Goal: Find specific page/section: Find specific page/section

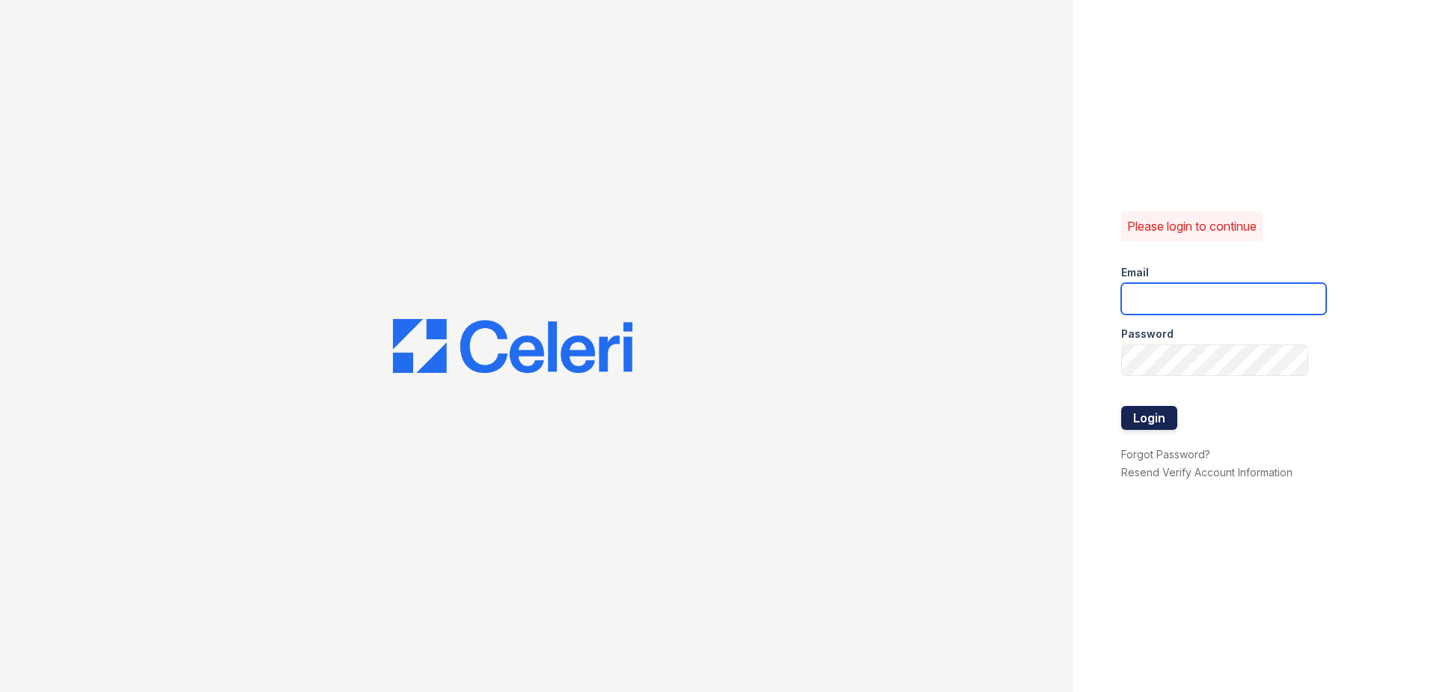
type input "jkohls@trinity-pm.com"
click at [1151, 412] on button "Login" at bounding box center [1149, 418] width 56 height 24
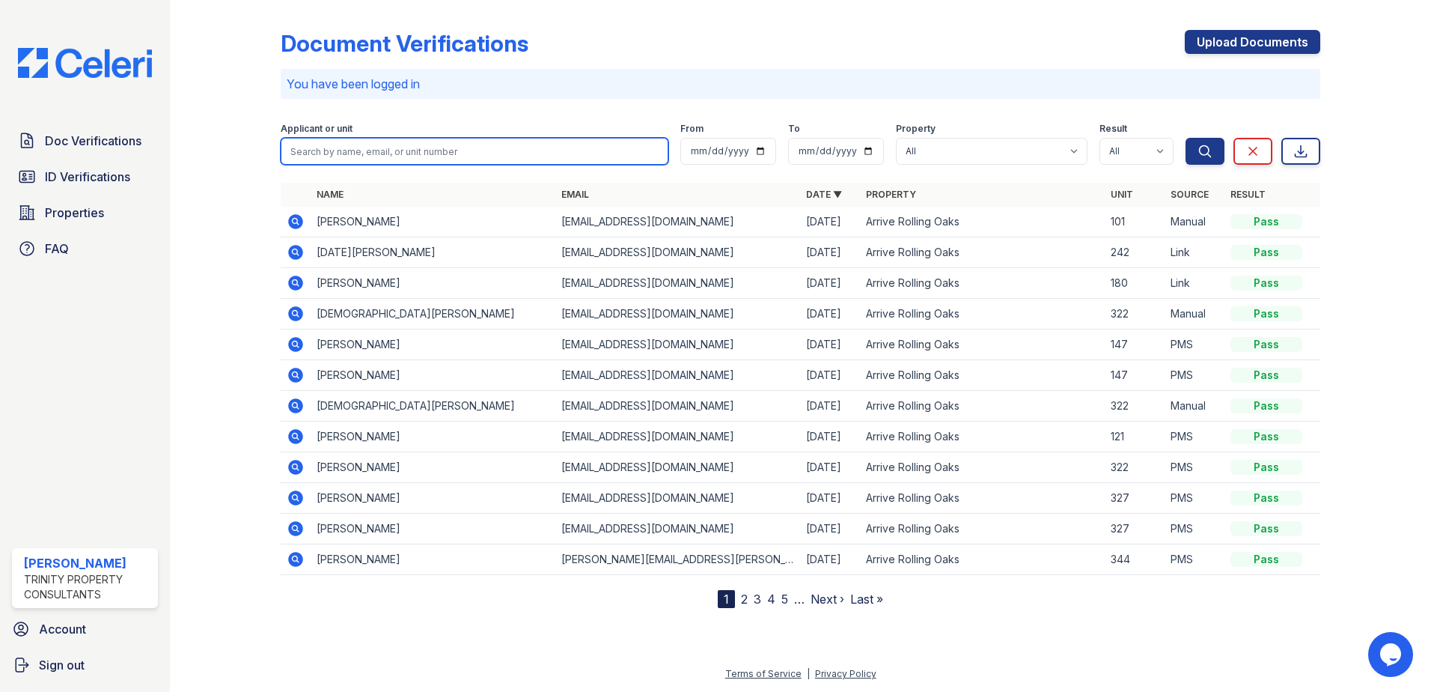
click at [384, 144] on input "search" at bounding box center [475, 151] width 388 height 27
type input "bell"
click at [1186, 138] on button "Search" at bounding box center [1205, 151] width 39 height 27
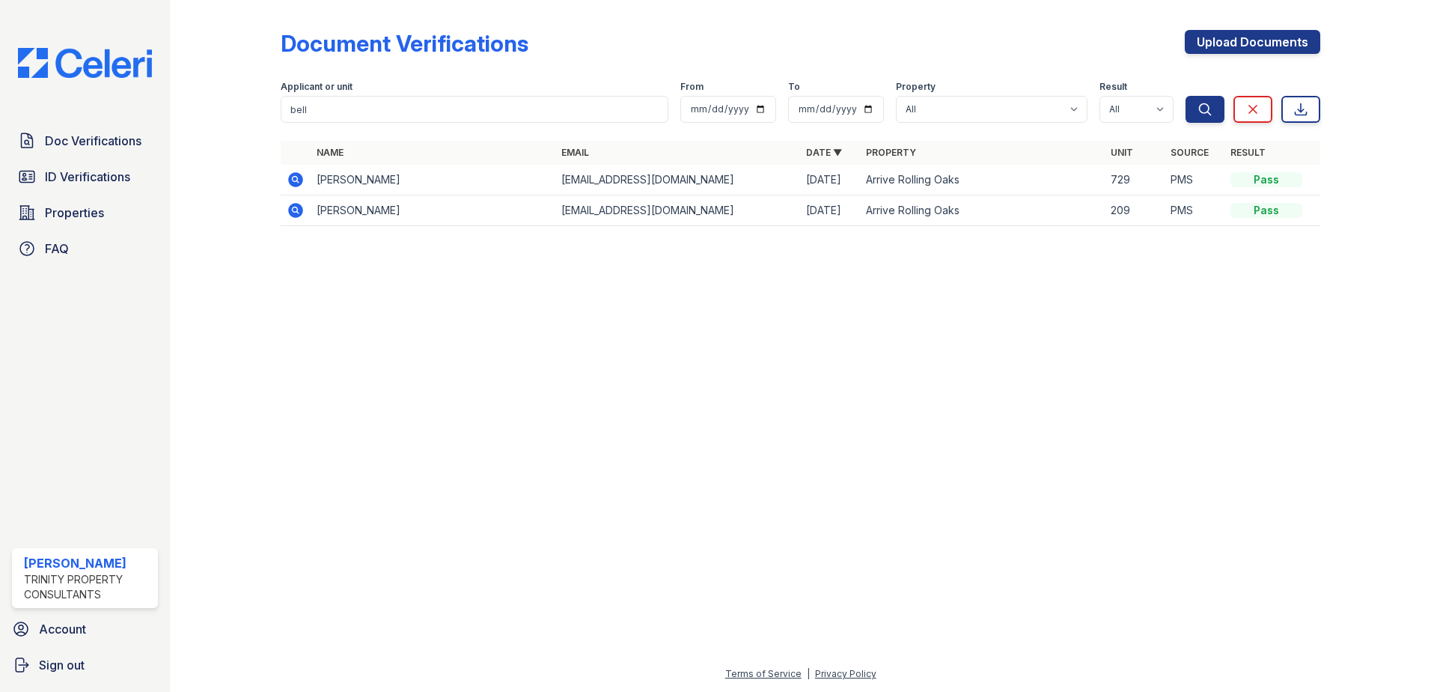
click at [291, 181] on icon at bounding box center [295, 179] width 15 height 15
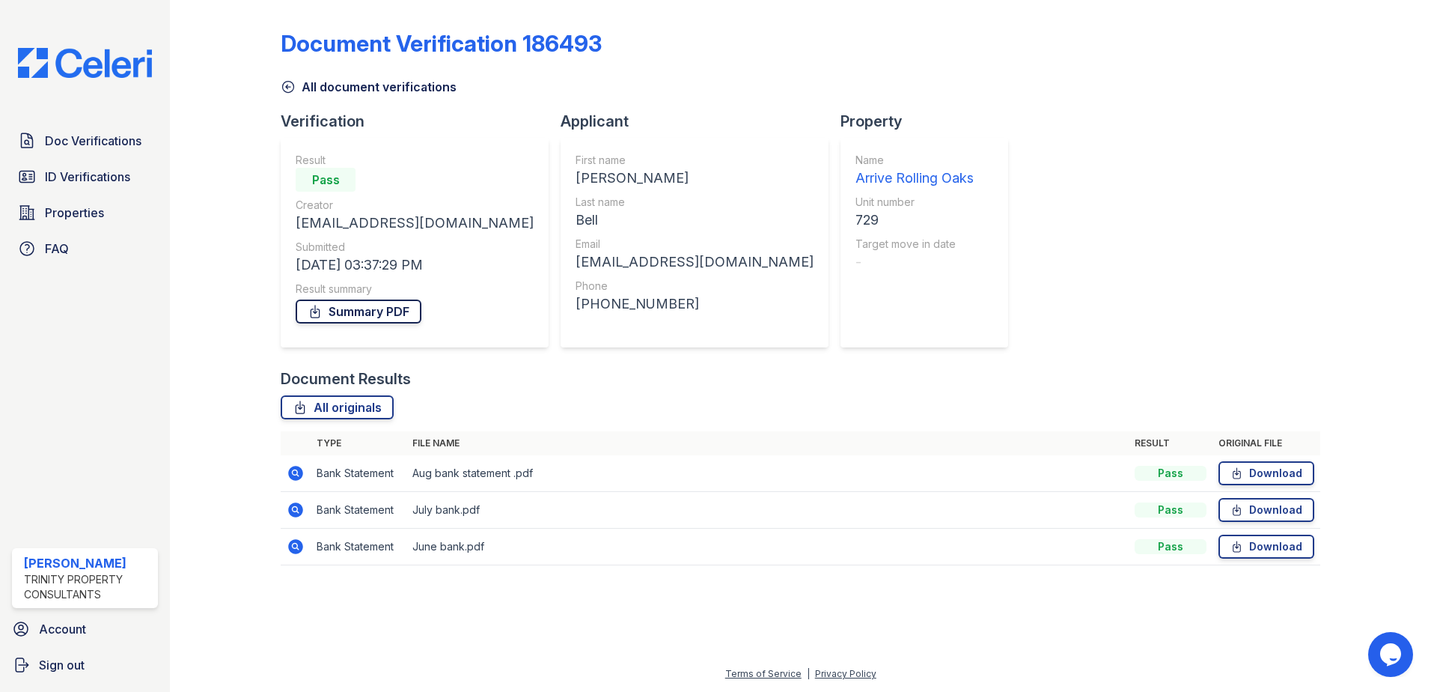
click at [338, 308] on link "Summary PDF" at bounding box center [359, 311] width 126 height 24
